Goal: Information Seeking & Learning: Learn about a topic

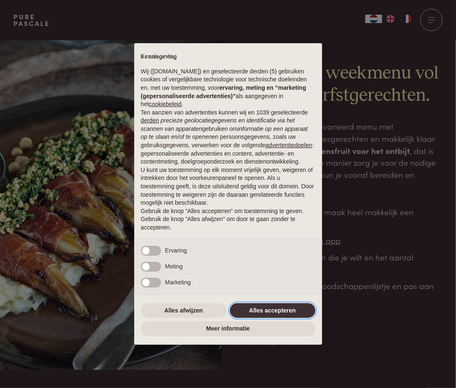
click at [258, 308] on button "Alles accepteren" at bounding box center [272, 310] width 85 height 15
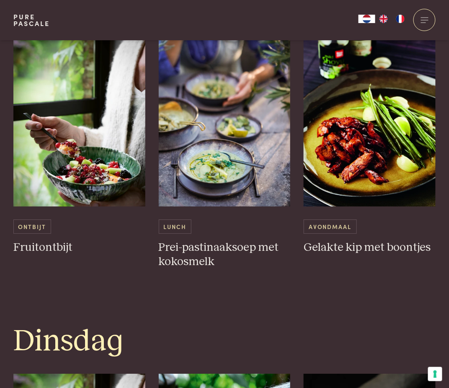
scroll to position [453, 0]
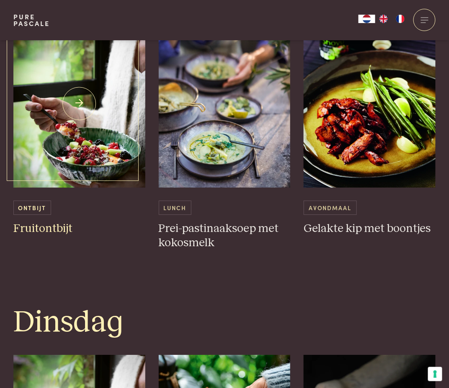
click at [111, 143] on img at bounding box center [79, 104] width 132 height 168
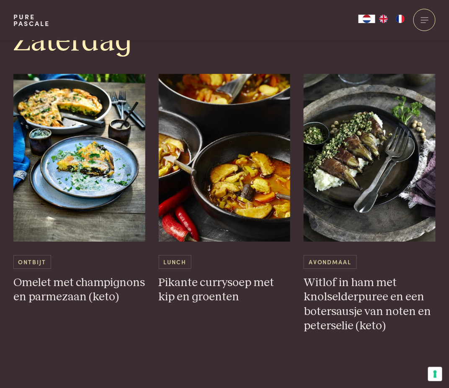
scroll to position [2129, 0]
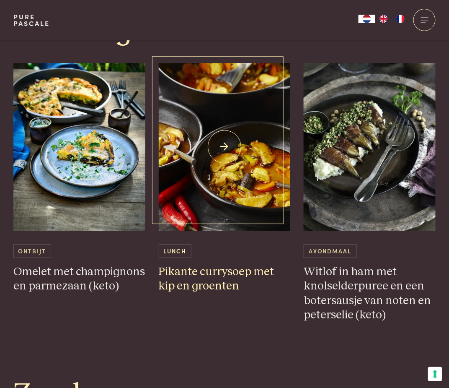
click at [235, 173] on img at bounding box center [225, 147] width 132 height 168
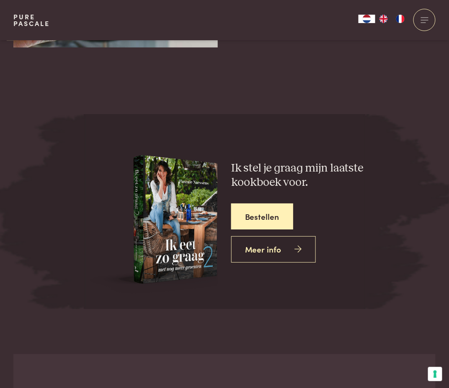
scroll to position [3051, 0]
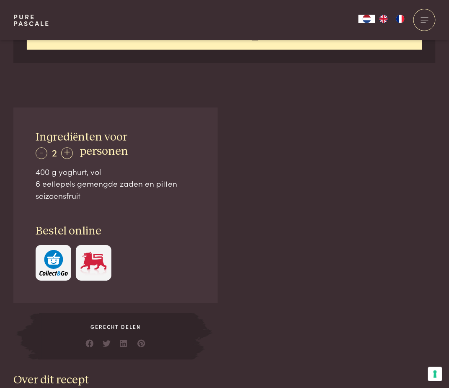
scroll to position [453, 0]
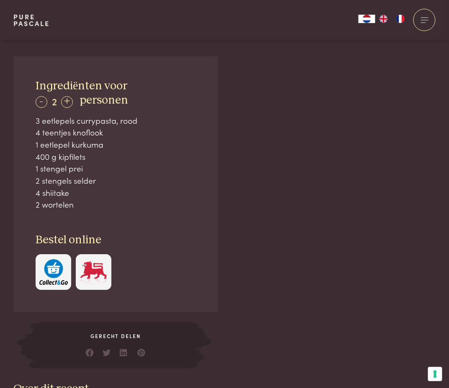
scroll to position [520, 0]
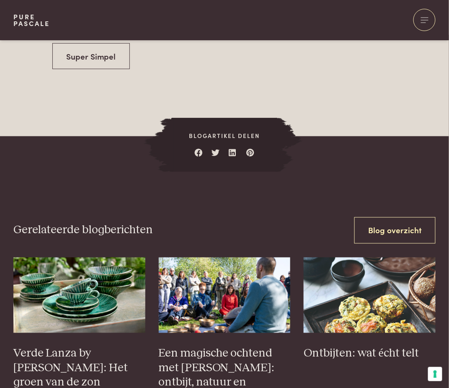
scroll to position [2531, 0]
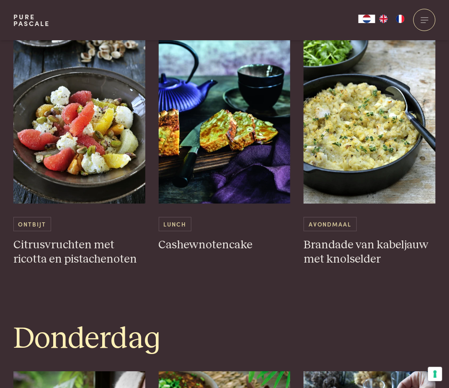
scroll to position [1129, 0]
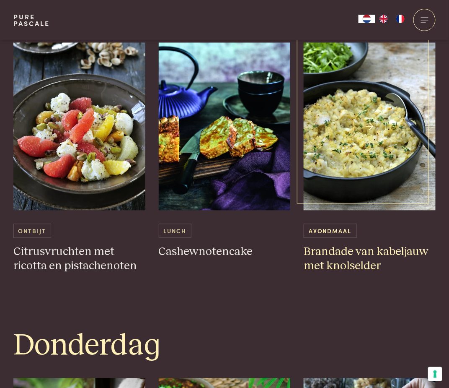
click at [354, 136] on img at bounding box center [370, 127] width 132 height 168
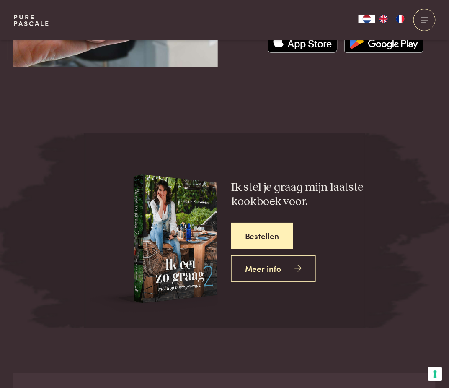
scroll to position [3039, 0]
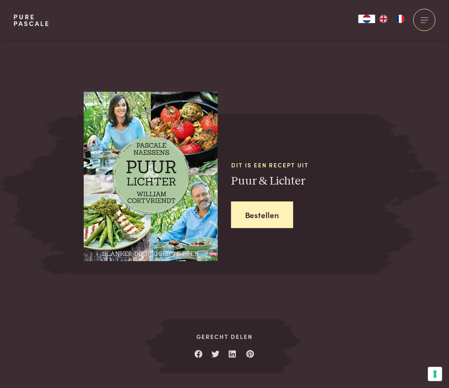
scroll to position [972, 0]
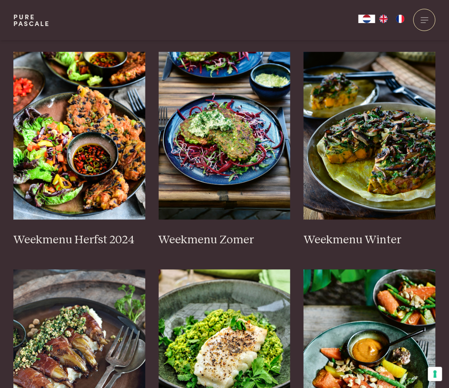
scroll to position [218, 0]
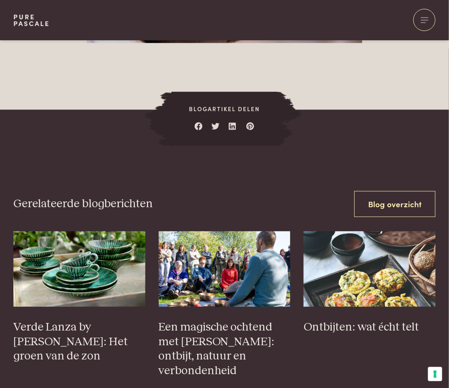
scroll to position [2736, 0]
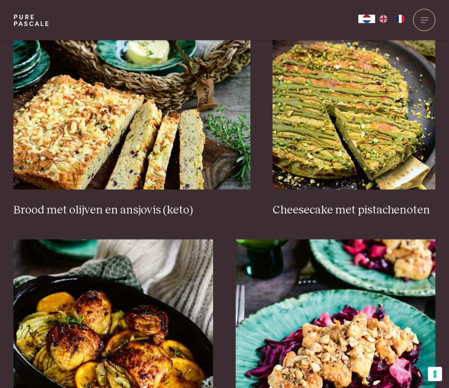
scroll to position [821, 0]
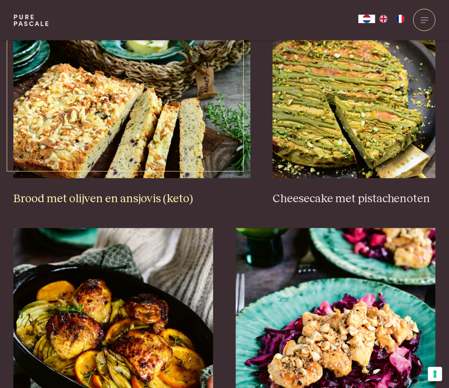
click at [86, 155] on img at bounding box center [131, 94] width 237 height 168
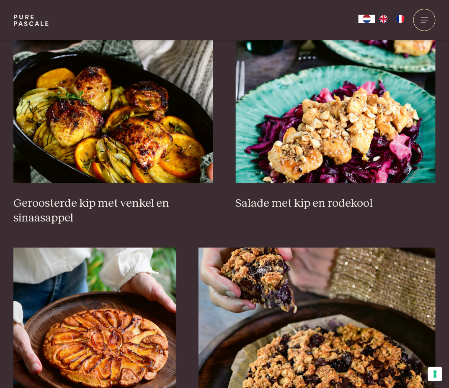
scroll to position [1034, 0]
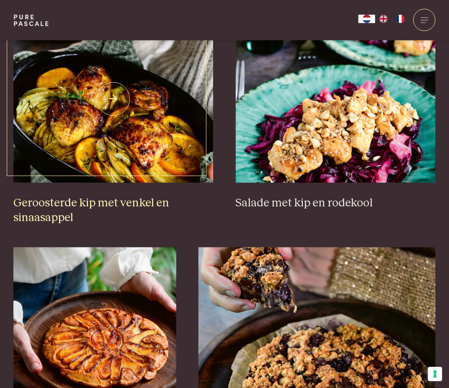
click at [55, 120] on img at bounding box center [113, 99] width 200 height 168
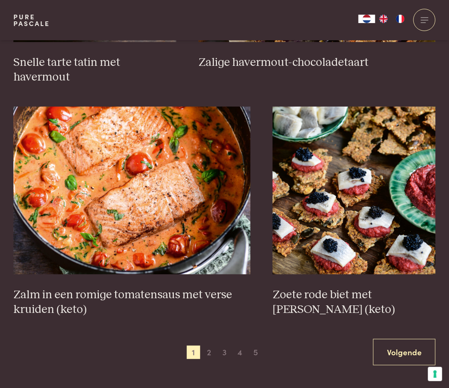
scroll to position [1432, 0]
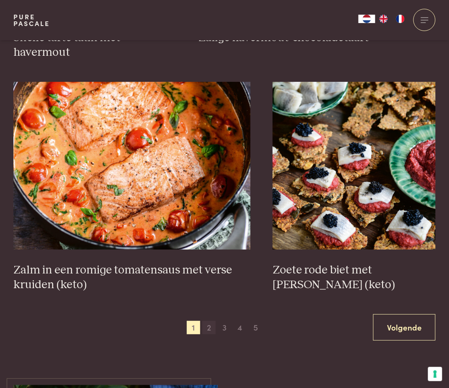
click at [212, 321] on span "2" at bounding box center [208, 327] width 13 height 13
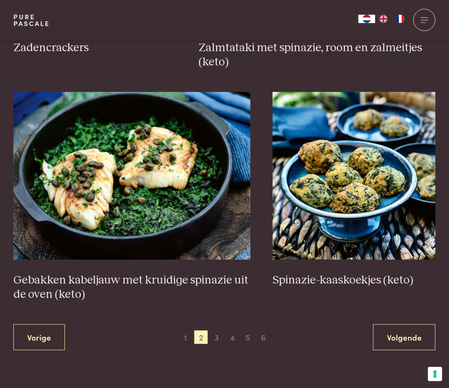
scroll to position [1423, 0]
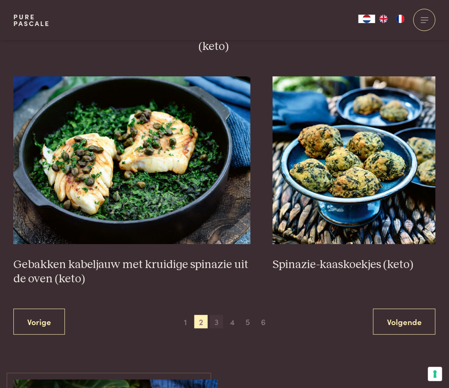
click at [220, 323] on span "3" at bounding box center [216, 321] width 13 height 13
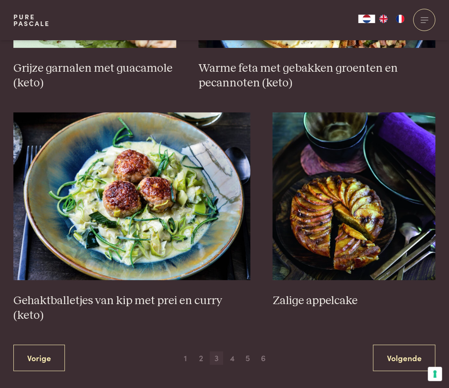
scroll to position [1440, 0]
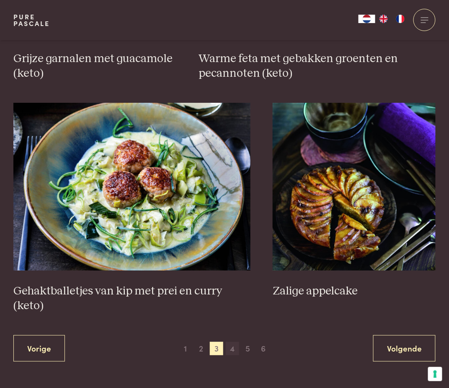
click at [234, 352] on span "4" at bounding box center [232, 348] width 13 height 13
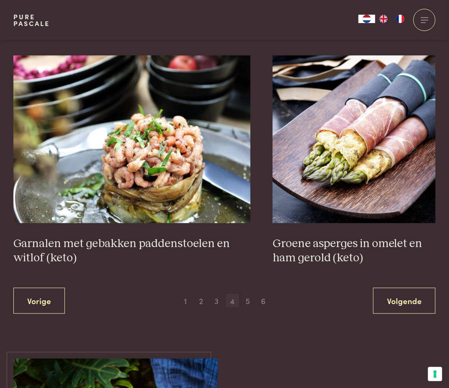
scroll to position [1457, 0]
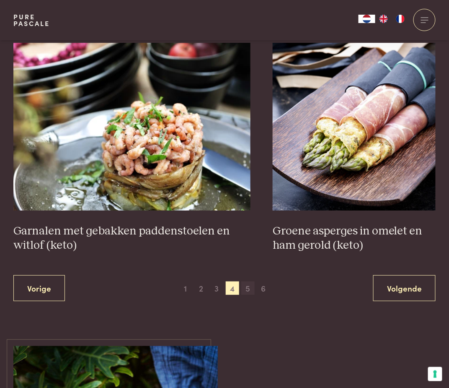
click at [247, 289] on span "5" at bounding box center [247, 287] width 13 height 13
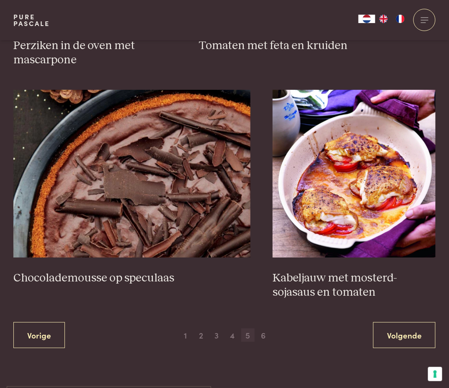
scroll to position [1440, 0]
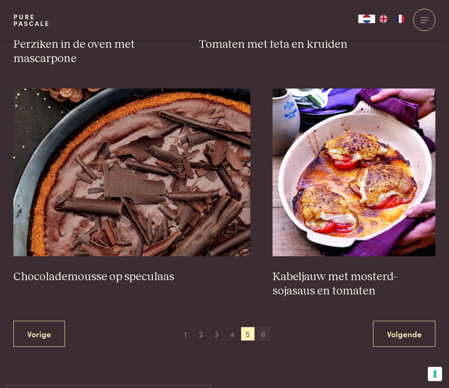
click at [263, 327] on span "6" at bounding box center [263, 333] width 13 height 13
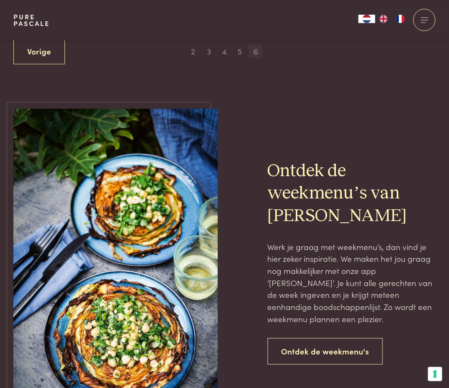
scroll to position [585, 0]
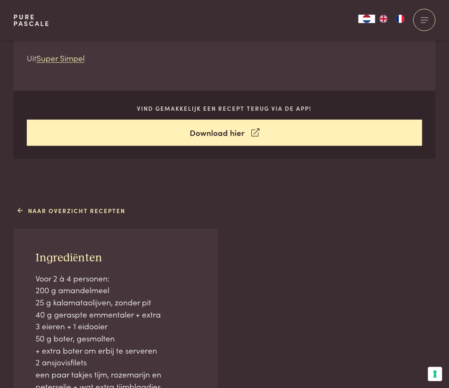
scroll to position [402, 0]
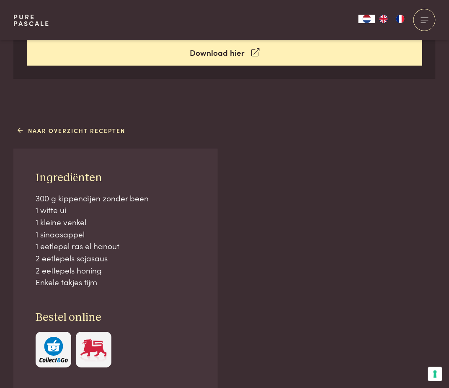
scroll to position [419, 0]
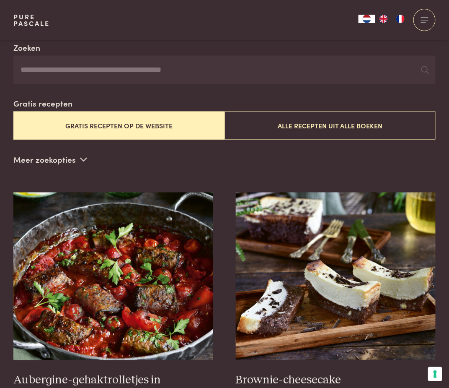
scroll to position [182, 0]
